Goal: Navigation & Orientation: Find specific page/section

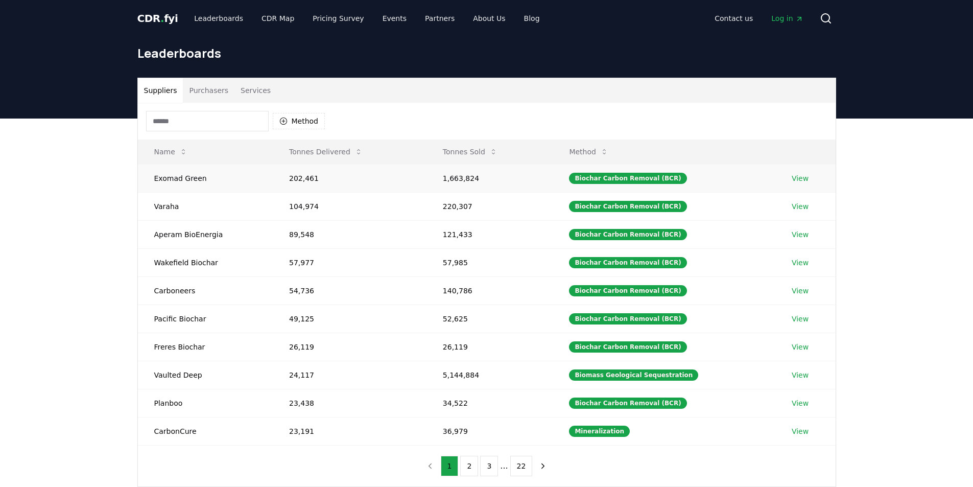
click at [800, 175] on link "View" at bounding box center [799, 178] width 17 height 10
